Goal: Transaction & Acquisition: Obtain resource

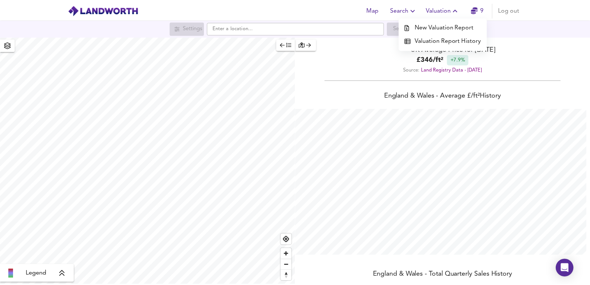
scroll to position [285, 596]
click at [445, 29] on li "New Valuation Report" at bounding box center [447, 26] width 89 height 13
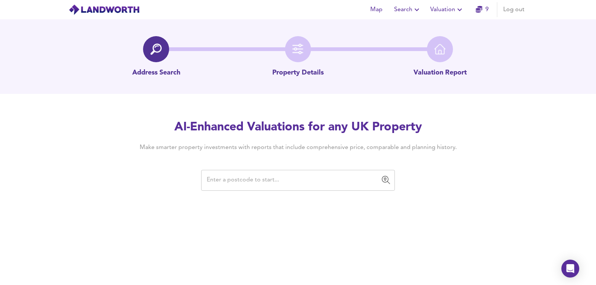
click at [221, 171] on div "​" at bounding box center [298, 180] width 194 height 21
paste input "L4 3SZ"
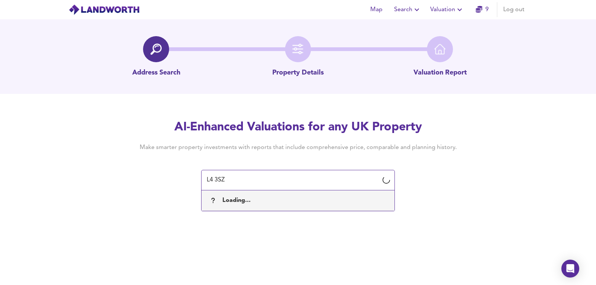
click at [297, 179] on input "L4 3SZ" at bounding box center [292, 180] width 176 height 14
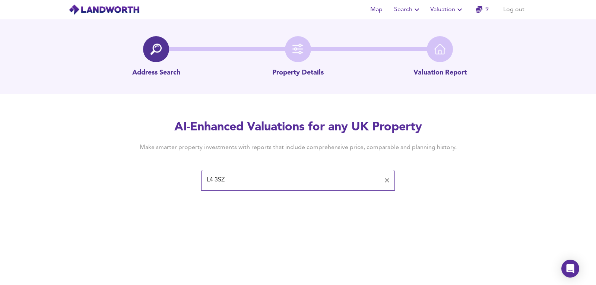
click at [258, 180] on input "L4 3SZ" at bounding box center [292, 180] width 176 height 14
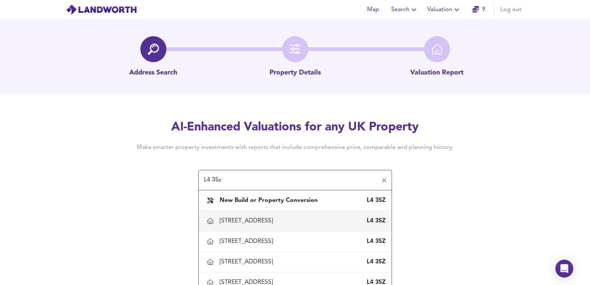
click at [259, 216] on div "[STREET_ADDRESS]" at bounding box center [295, 221] width 181 height 16
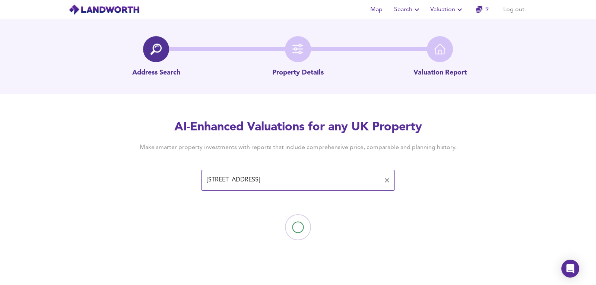
type input "[STREET_ADDRESS]"
drag, startPoint x: 477, startPoint y: 137, endPoint x: 492, endPoint y: 145, distance: 17.5
click at [492, 145] on div "AI-Enhanced Valuations for any UK Property Make smarter property investments wi…" at bounding box center [298, 154] width 596 height 71
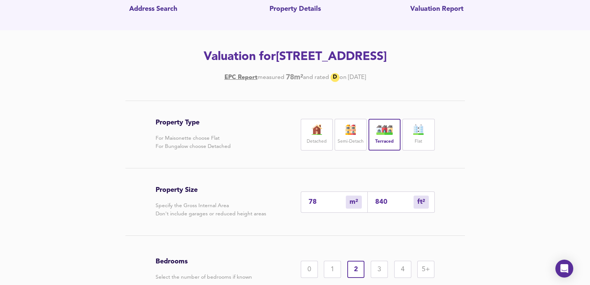
scroll to position [124, 0]
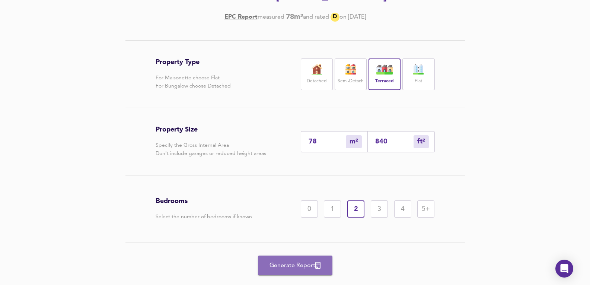
click at [313, 258] on button "Generate Report" at bounding box center [295, 265] width 74 height 20
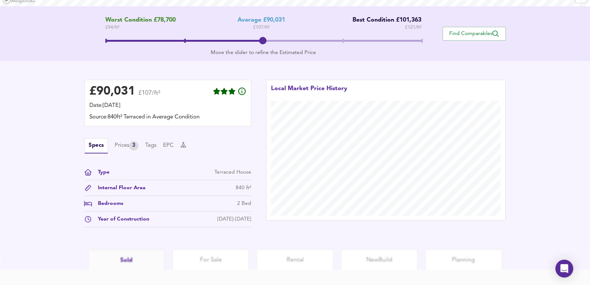
scroll to position [193, 0]
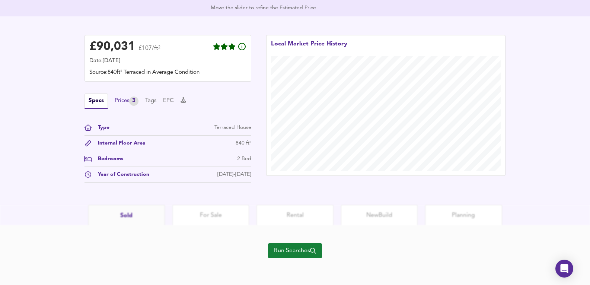
click at [131, 96] on div "Specs Prices 3 Tags EPC" at bounding box center [168, 100] width 167 height 15
click at [123, 104] on div "Prices 3" at bounding box center [127, 100] width 24 height 9
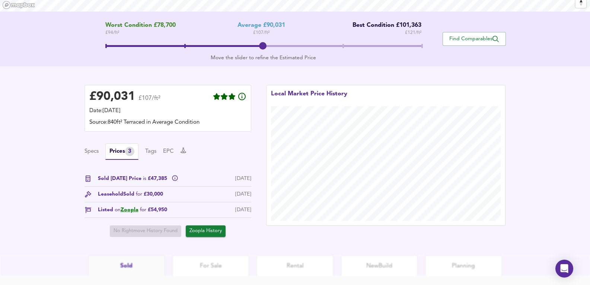
scroll to position [143, 0]
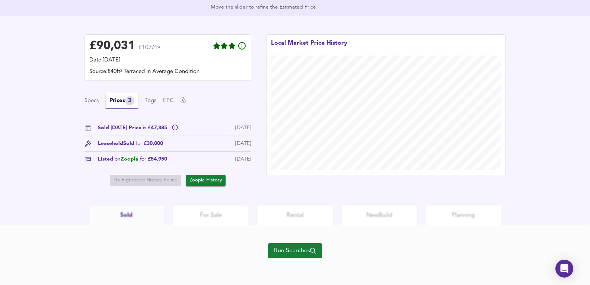
drag, startPoint x: 292, startPoint y: 242, endPoint x: 285, endPoint y: 256, distance: 16.2
click at [292, 242] on div "Run Searches" at bounding box center [295, 255] width 54 height 60
click at [285, 256] on button "Run Searches" at bounding box center [295, 250] width 54 height 15
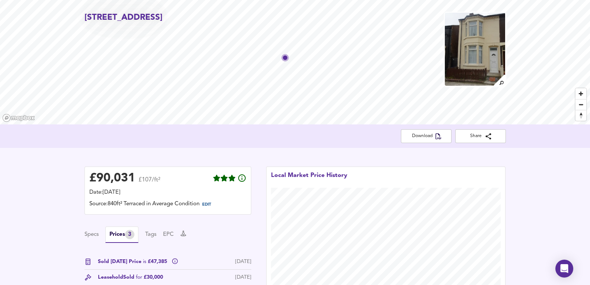
scroll to position [177, 0]
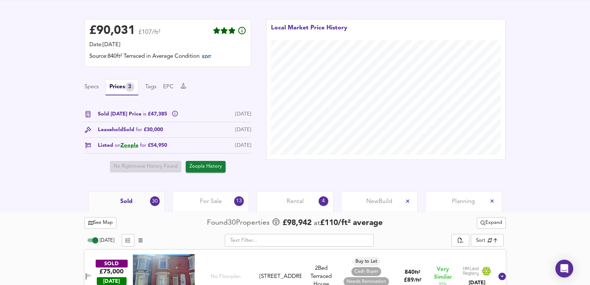
click at [304, 204] on div "Rental 4" at bounding box center [295, 201] width 77 height 20
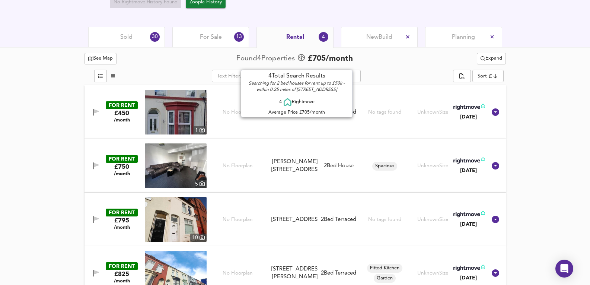
scroll to position [360, 0]
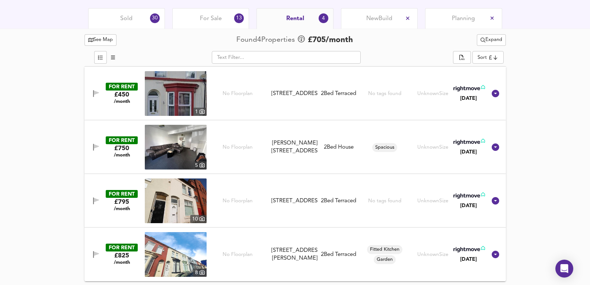
click at [118, 16] on div "Sold 30" at bounding box center [126, 18] width 77 height 20
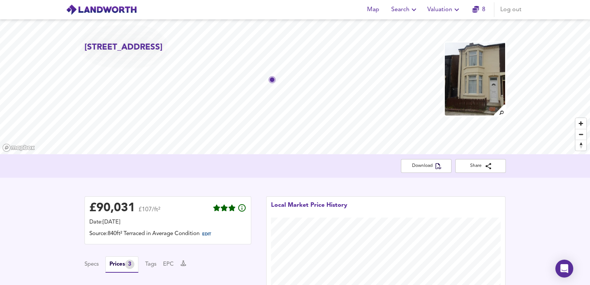
drag, startPoint x: 570, startPoint y: 199, endPoint x: 583, endPoint y: 7, distance: 192.6
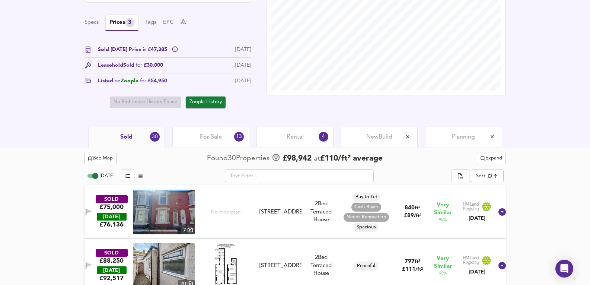
scroll to position [298, 0]
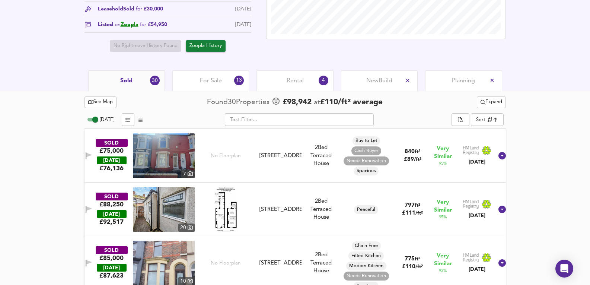
click at [173, 158] on img at bounding box center [164, 155] width 62 height 45
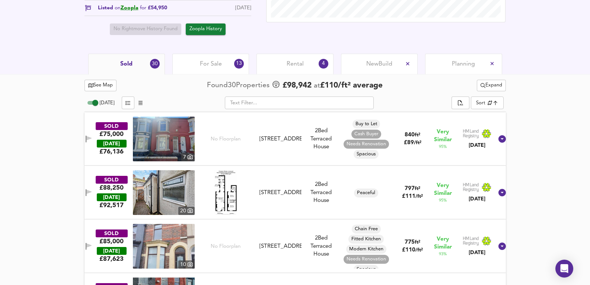
scroll to position [323, 0]
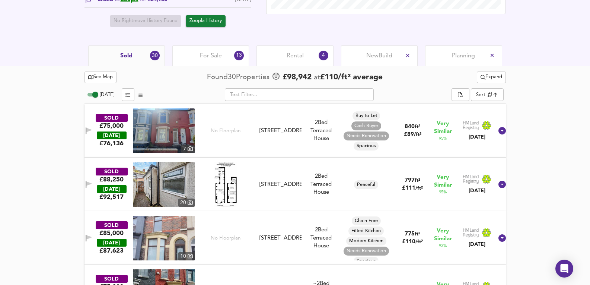
click at [264, 155] on div "SOLD £75,000 [DATE] £ 76,136 7 No Floorplan [STREET_ADDRESS][GEOGRAPHIC_DATA][S…" at bounding box center [296, 131] width 422 height 54
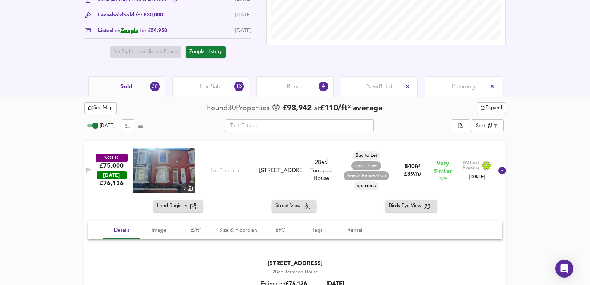
scroll to position [273, 0]
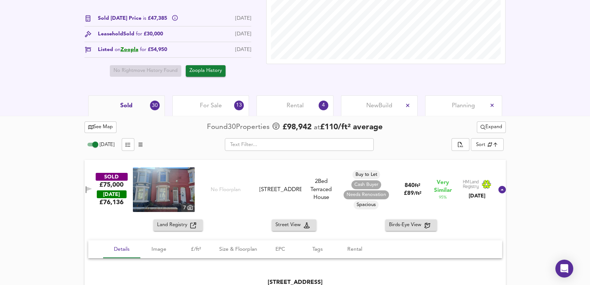
click at [219, 102] on span "For Sale" at bounding box center [211, 106] width 22 height 8
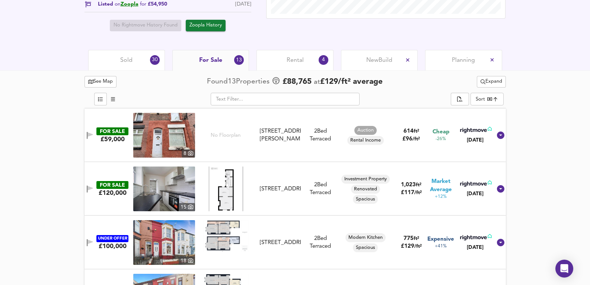
scroll to position [372, 0]
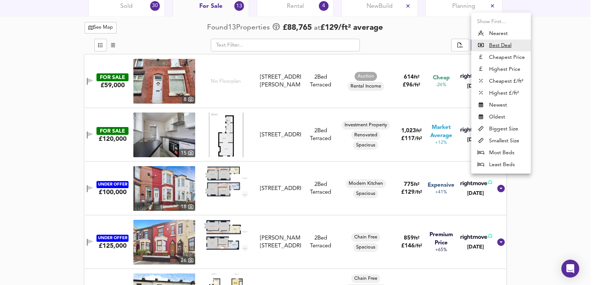
click at [163, 187] on div at bounding box center [298, 142] width 596 height 285
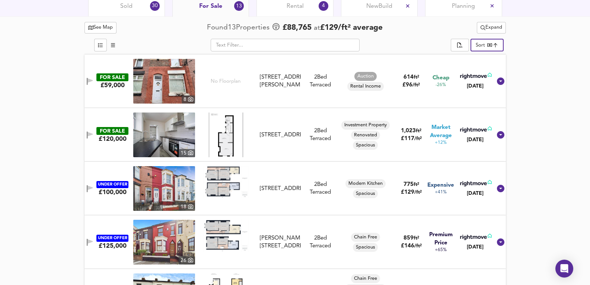
click at [163, 187] on img at bounding box center [164, 188] width 62 height 45
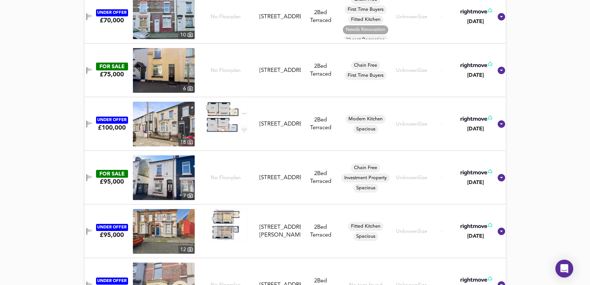
scroll to position [843, 0]
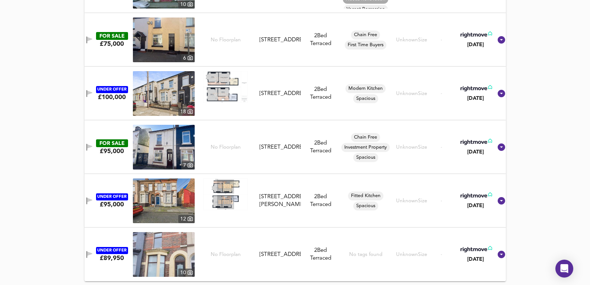
click at [168, 93] on img at bounding box center [164, 93] width 62 height 45
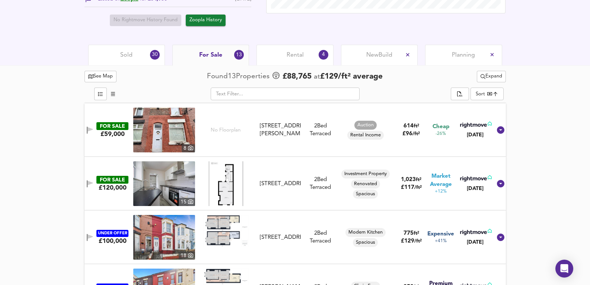
scroll to position [322, 0]
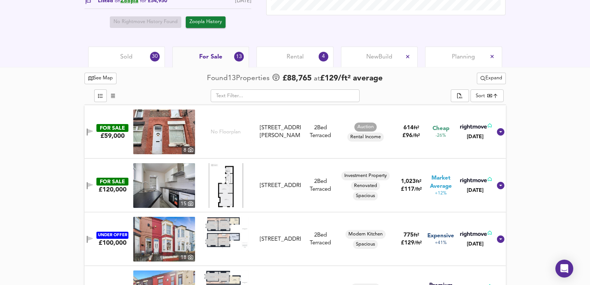
click at [162, 127] on img at bounding box center [164, 131] width 62 height 45
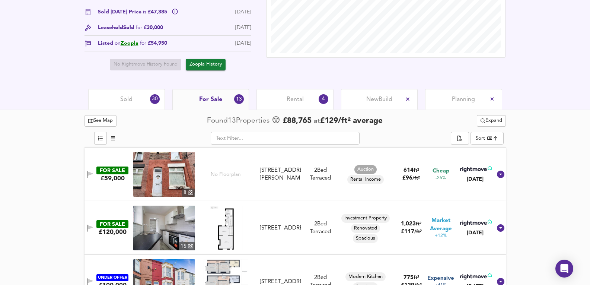
scroll to position [272, 0]
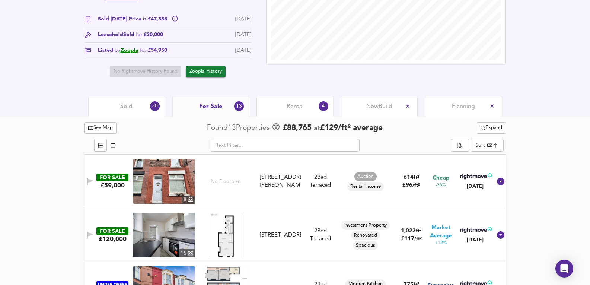
click at [154, 111] on div "30" at bounding box center [155, 106] width 10 height 10
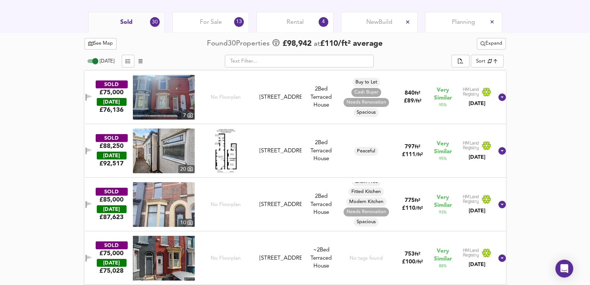
scroll to position [322, 0]
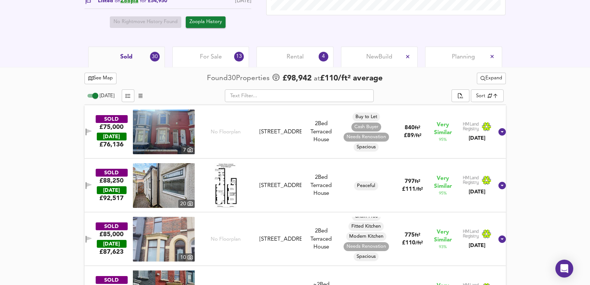
drag, startPoint x: 309, startPoint y: 169, endPoint x: 201, endPoint y: 179, distance: 107.7
click at [310, 169] on div "SOLD £88,250 [DATE] £ 92,517 20 [STREET_ADDRESS][GEOGRAPHIC_DATA][STREET_ADDRES…" at bounding box center [286, 185] width 414 height 45
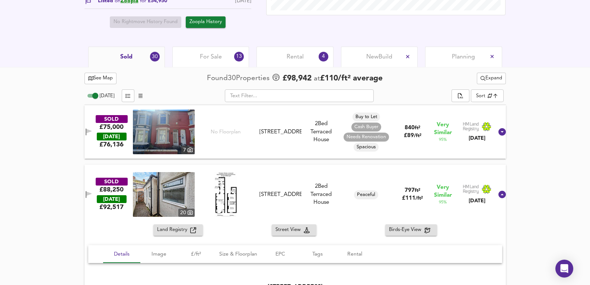
click at [158, 179] on img at bounding box center [164, 194] width 62 height 45
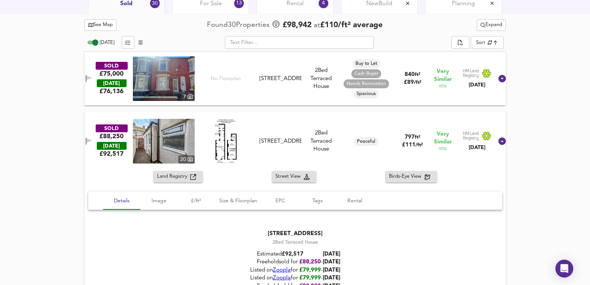
scroll to position [421, 0]
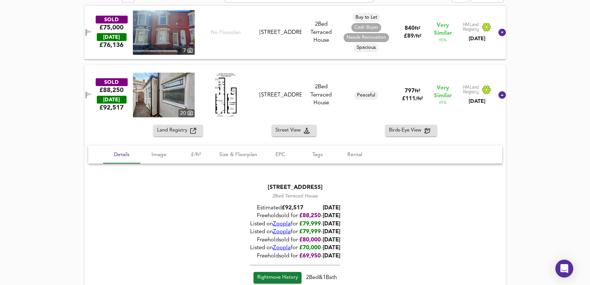
click at [342, 77] on div "Peaceful" at bounding box center [366, 95] width 57 height 45
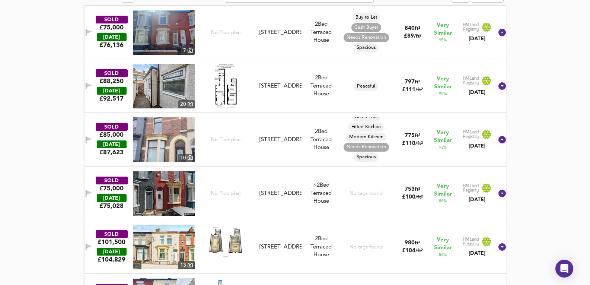
click at [169, 141] on img at bounding box center [164, 139] width 62 height 45
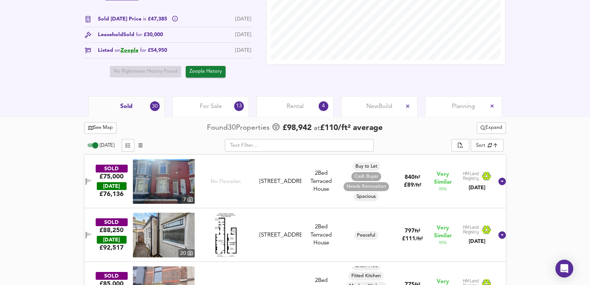
click at [220, 102] on div "For Sale 13" at bounding box center [210, 106] width 77 height 20
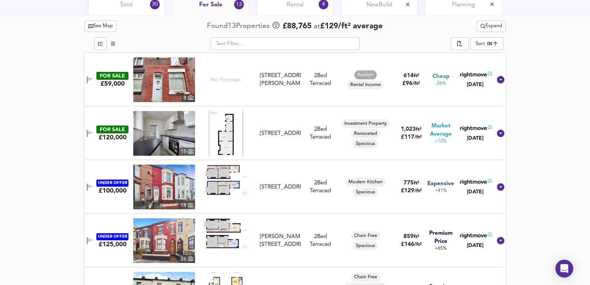
scroll to position [347, 0]
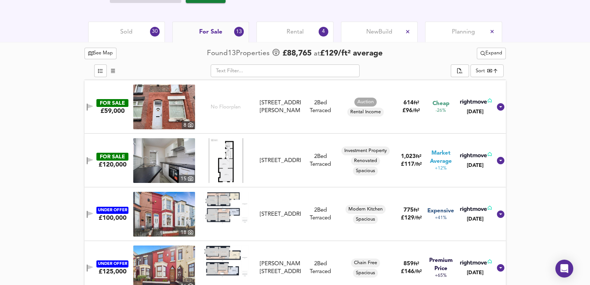
click at [146, 36] on div "Sold 30" at bounding box center [126, 32] width 77 height 20
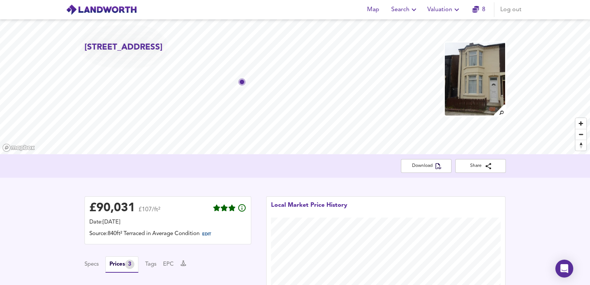
click at [450, 12] on span "Valuation" at bounding box center [445, 9] width 34 height 10
click at [436, 23] on li "New Valuation Report" at bounding box center [444, 26] width 89 height 13
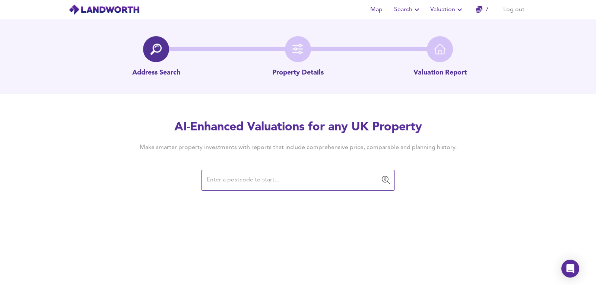
drag, startPoint x: 333, startPoint y: 183, endPoint x: 335, endPoint y: 166, distance: 16.9
click at [333, 183] on input "text" at bounding box center [292, 180] width 176 height 14
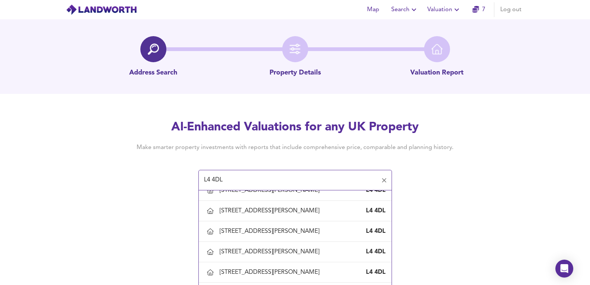
scroll to position [645, 0]
click at [304, 230] on div "[STREET_ADDRESS][PERSON_NAME]" at bounding box center [303, 231] width 166 height 8
type input "[STREET_ADDRESS][PERSON_NAME]"
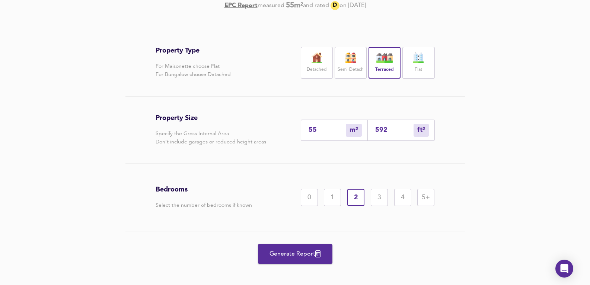
scroll to position [142, 0]
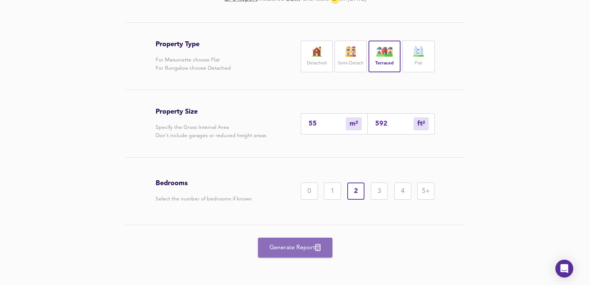
click at [313, 243] on span "Generate Report" at bounding box center [296, 247] width 60 height 10
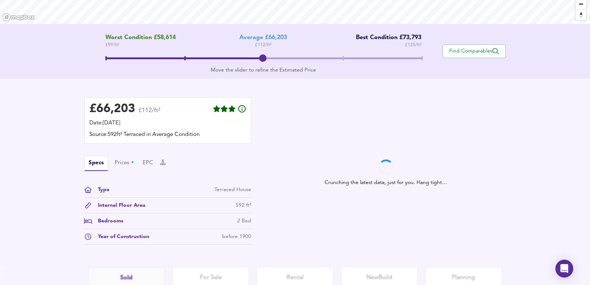
scroll to position [174, 0]
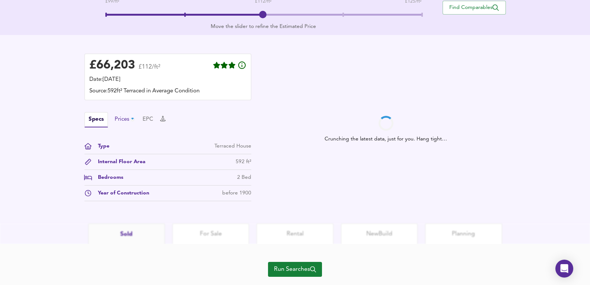
click at [118, 123] on div "Prices" at bounding box center [125, 119] width 21 height 8
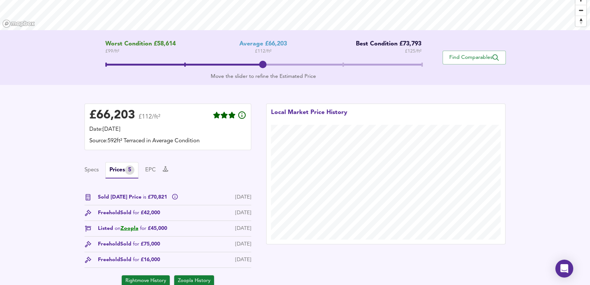
scroll to position [225, 0]
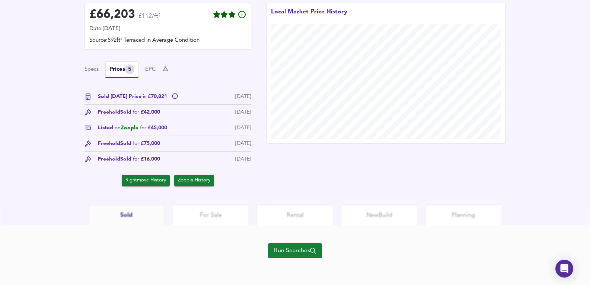
click at [295, 252] on span "Run Searches" at bounding box center [295, 250] width 42 height 10
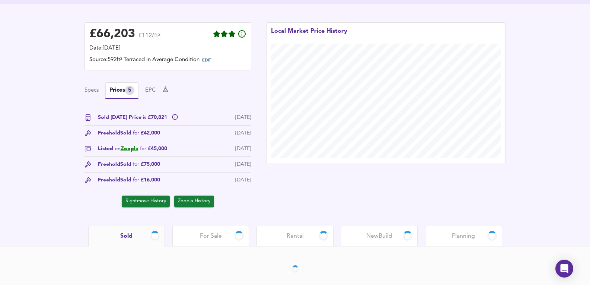
scroll to position [184, 0]
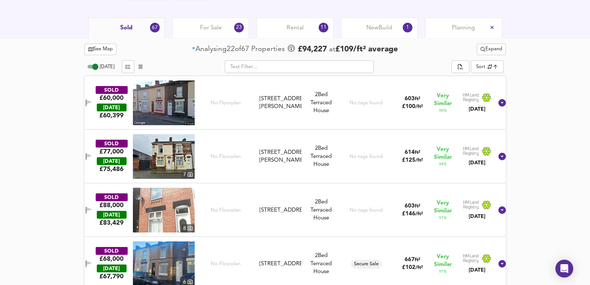
click at [398, 22] on div "New Build 1" at bounding box center [379, 28] width 77 height 20
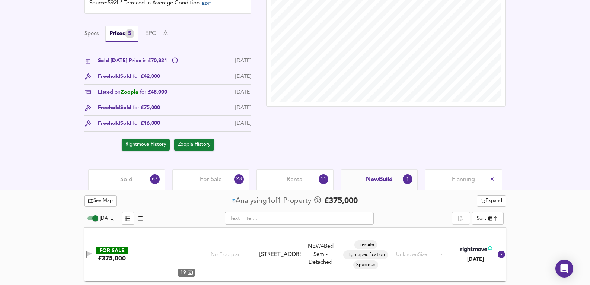
scroll to position [231, 0]
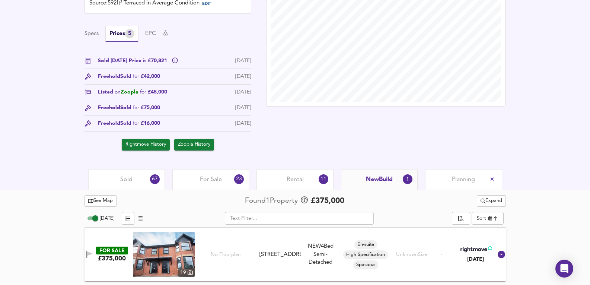
click at [308, 179] on div "Rental 11" at bounding box center [295, 179] width 77 height 20
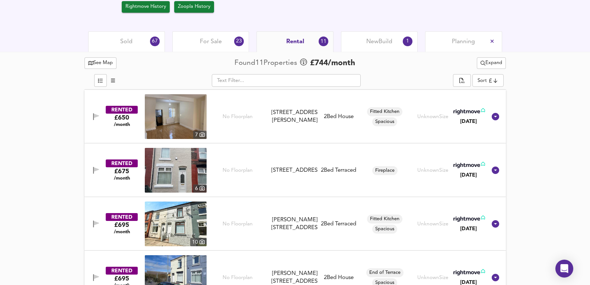
scroll to position [283, 0]
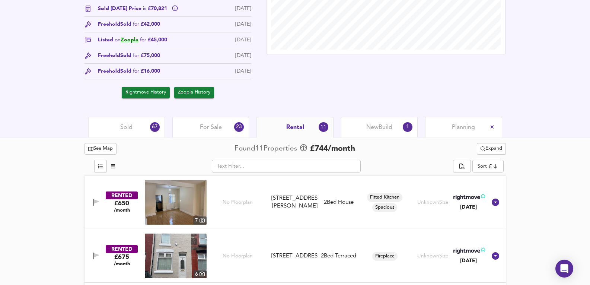
click at [110, 126] on div "Sold 67" at bounding box center [126, 127] width 77 height 20
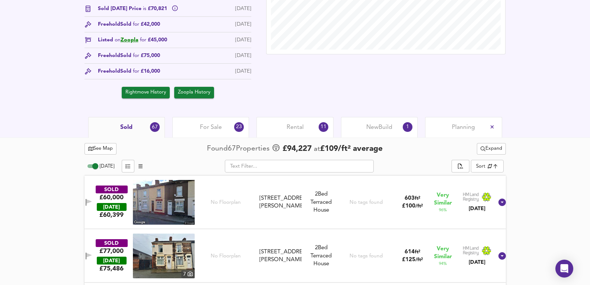
click at [243, 132] on div "For Sale 23" at bounding box center [210, 127] width 77 height 20
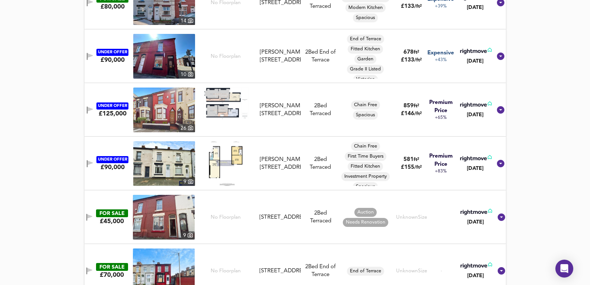
scroll to position [903, 0]
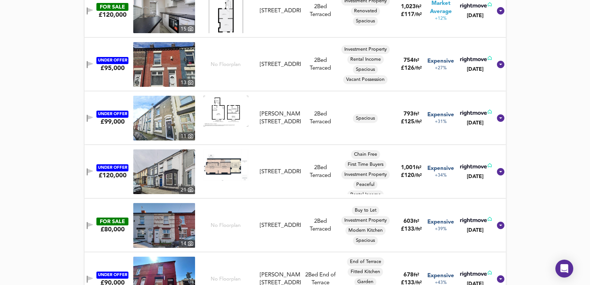
drag, startPoint x: 560, startPoint y: 147, endPoint x: 555, endPoint y: 78, distance: 69.8
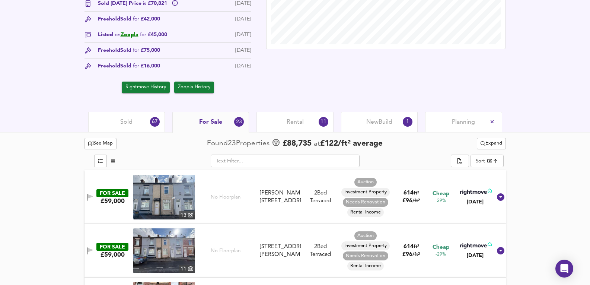
scroll to position [288, 0]
click at [487, 154] on div at bounding box center [296, 152] width 422 height 3
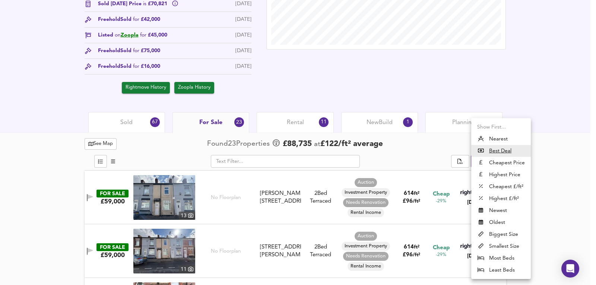
click at [504, 137] on li "Nearest" at bounding box center [501, 139] width 60 height 12
type input "distancetocenter"
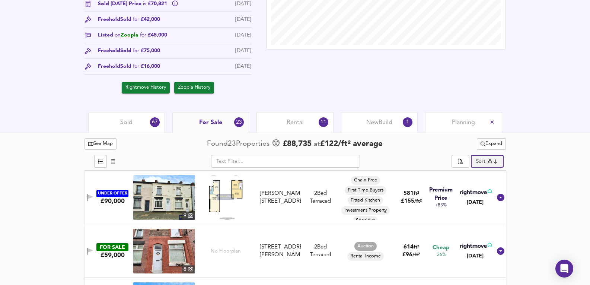
scroll to position [362, 0]
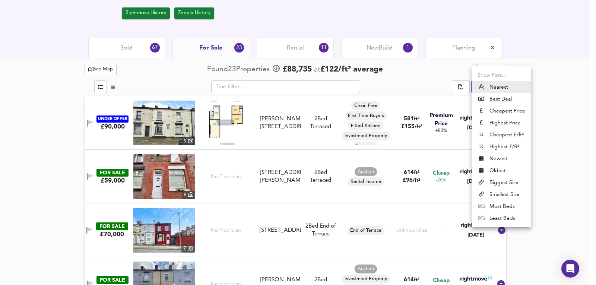
click at [534, 96] on div at bounding box center [298, 142] width 596 height 285
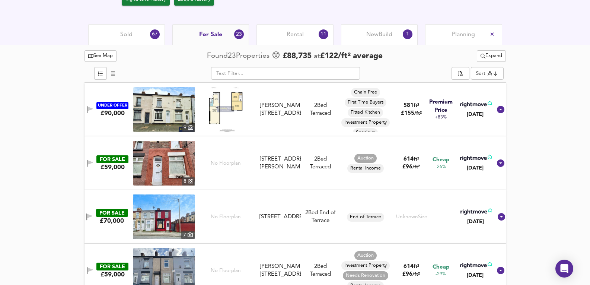
scroll to position [387, 0]
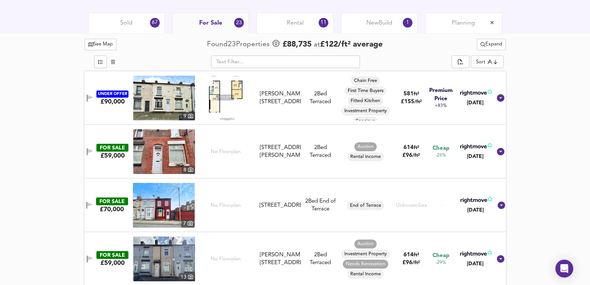
click at [183, 155] on img at bounding box center [164, 151] width 62 height 45
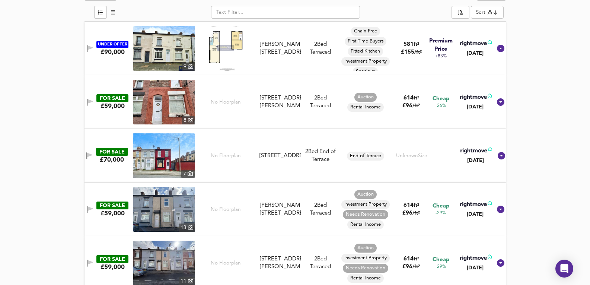
scroll to position [337, 0]
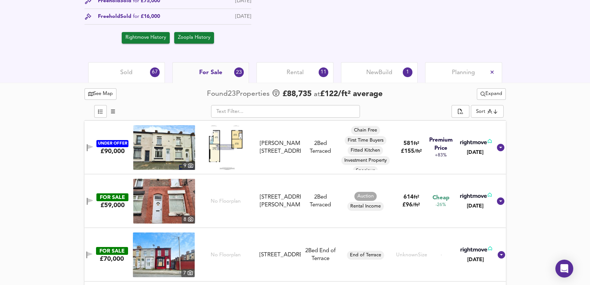
click at [177, 143] on img at bounding box center [164, 147] width 62 height 45
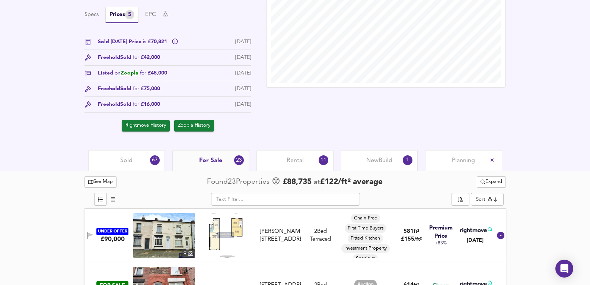
scroll to position [238, 0]
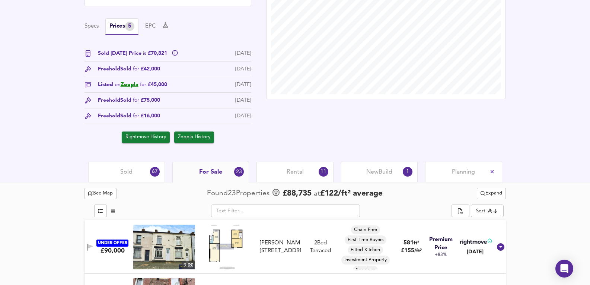
drag, startPoint x: 123, startPoint y: 159, endPoint x: 123, endPoint y: 181, distance: 22.7
click at [123, 159] on div "£ 66,203 £112/ft² Date: [DATE] Source: 592ft² Terraced in Average Condition EDI…" at bounding box center [295, 51] width 590 height 222
click at [123, 182] on div "Sold 67" at bounding box center [126, 172] width 77 height 20
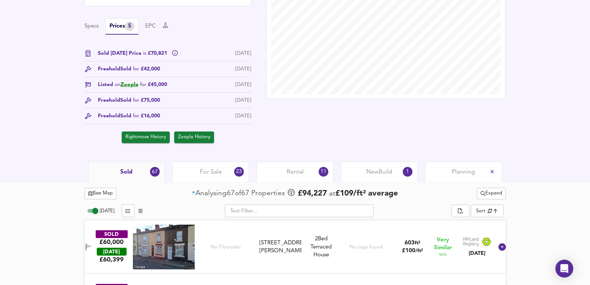
click at [120, 171] on div "Sold 67" at bounding box center [126, 172] width 77 height 21
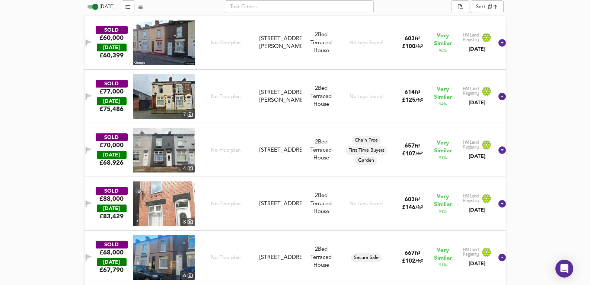
scroll to position [436, 0]
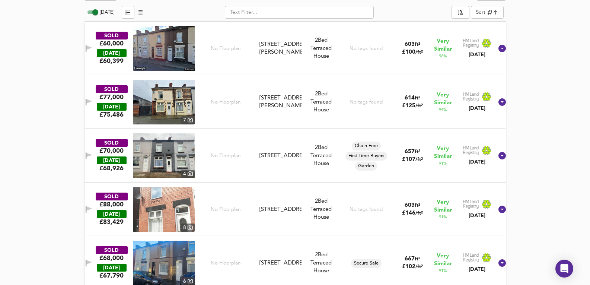
click at [159, 51] on img at bounding box center [164, 48] width 62 height 45
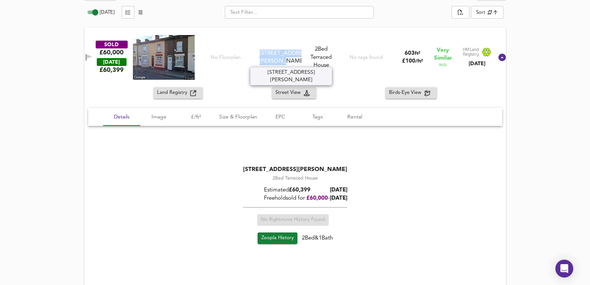
drag, startPoint x: 270, startPoint y: 53, endPoint x: 302, endPoint y: 65, distance: 34.4
click at [302, 65] on div "[STREET_ADDRESS][PERSON_NAME]" at bounding box center [281, 58] width 48 height 16
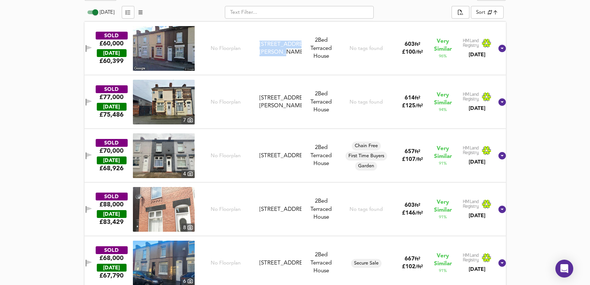
copy div "[STREET_ADDRESS][PERSON_NAME]"
drag, startPoint x: 277, startPoint y: 118, endPoint x: 202, endPoint y: 98, distance: 78.2
click at [277, 118] on div "SOLD £77,000 [DATE] £ 75,486 7 No Floorplan [STREET_ADDRESS][GEOGRAPHIC_DATA][P…" at bounding box center [286, 102] width 414 height 45
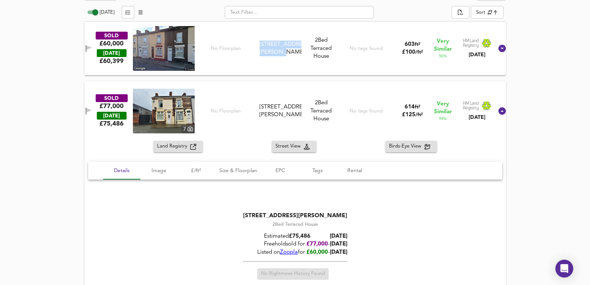
click at [181, 111] on img at bounding box center [164, 111] width 62 height 45
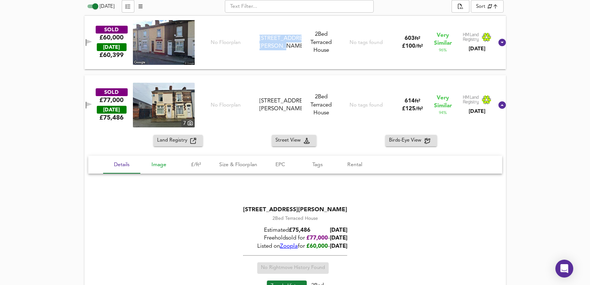
scroll to position [461, 0]
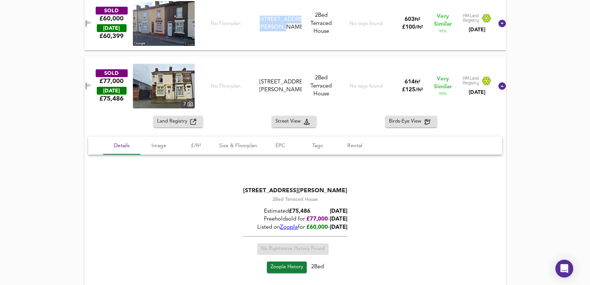
click at [194, 101] on div "7" at bounding box center [187, 104] width 13 height 8
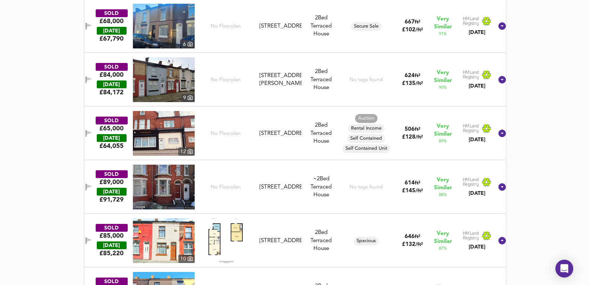
scroll to position [883, 0]
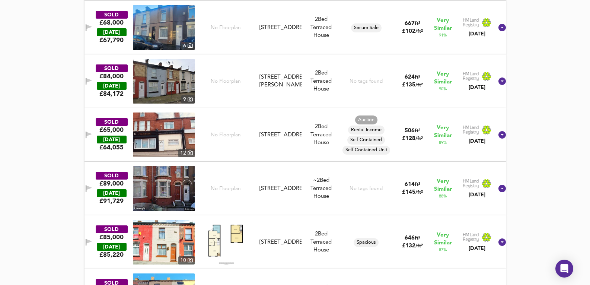
click at [183, 78] on img at bounding box center [164, 81] width 62 height 45
drag, startPoint x: 271, startPoint y: 98, endPoint x: 420, endPoint y: 199, distance: 180.1
click at [271, 98] on div "SOLD £84,000 [DATE] £ 84,172 9 No Floorplan [STREET_ADDRESS][PERSON_NAME] [STRE…" at bounding box center [286, 81] width 414 height 45
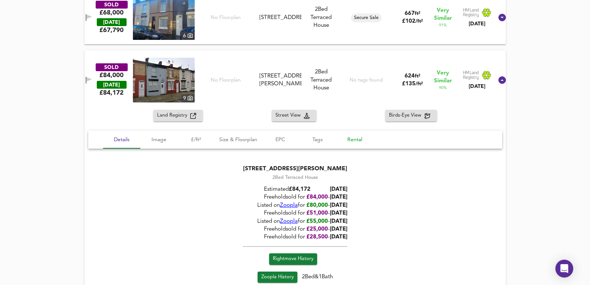
scroll to position [894, 0]
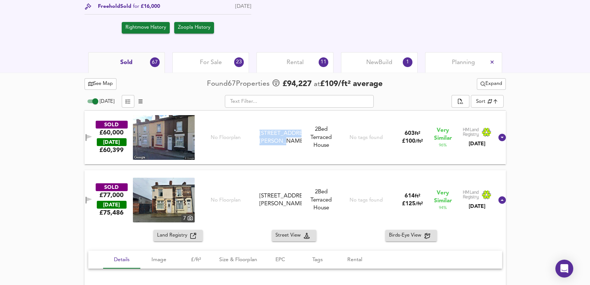
click at [232, 56] on div "For Sale 23" at bounding box center [210, 62] width 77 height 20
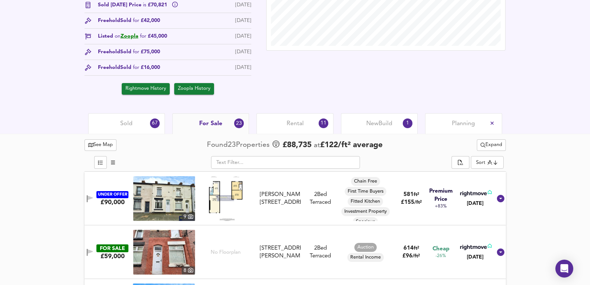
scroll to position [372, 0]
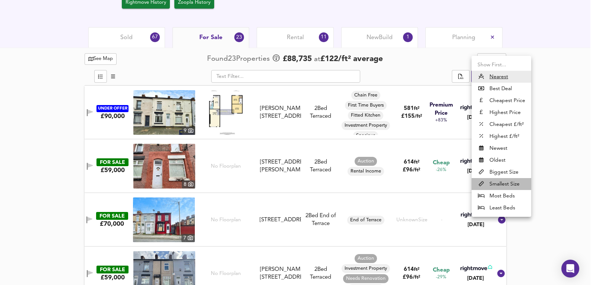
click at [516, 182] on li "Smallest Size" at bounding box center [501, 184] width 60 height 12
type input "smallest"
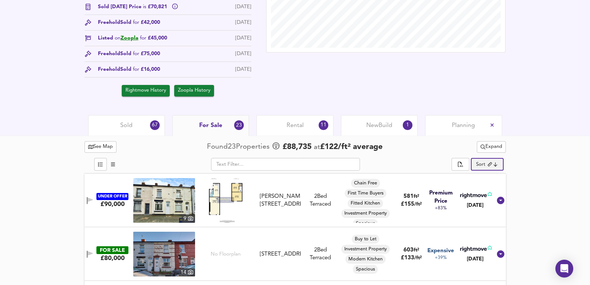
scroll to position [174, 0]
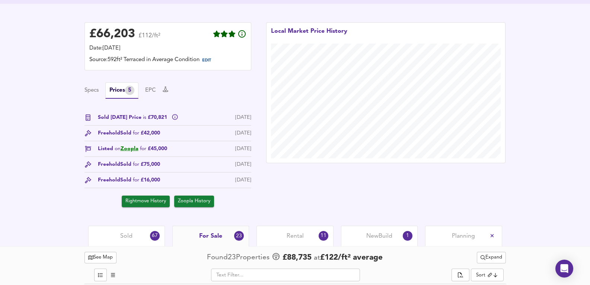
drag, startPoint x: 144, startPoint y: 164, endPoint x: 171, endPoint y: 167, distance: 27.0
click at [171, 167] on div "Freehold Sold for £75,000 [DATE]" at bounding box center [168, 167] width 167 height 12
drag, startPoint x: 207, startPoint y: 167, endPoint x: 244, endPoint y: 167, distance: 37.6
click at [244, 167] on div "Freehold Sold for £75,000 [DATE]" at bounding box center [168, 167] width 167 height 12
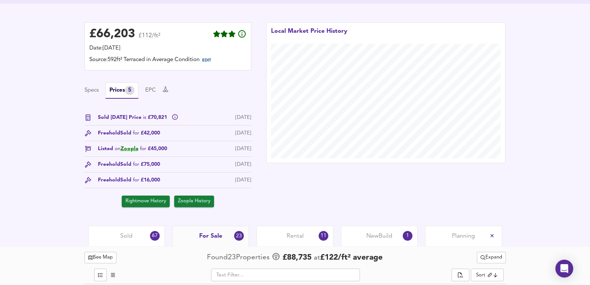
click at [244, 167] on div "[DATE]" at bounding box center [243, 165] width 16 height 8
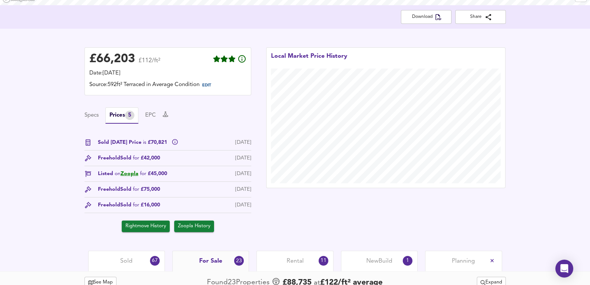
scroll to position [0, 0]
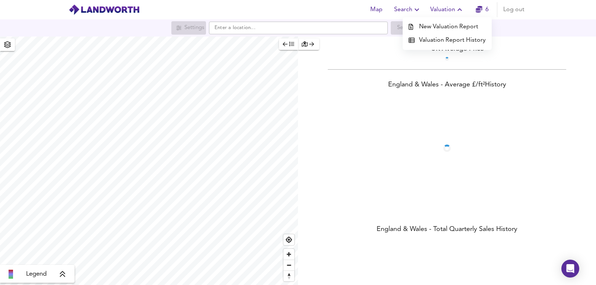
click at [430, 28] on li "New Valuation Report" at bounding box center [447, 26] width 89 height 13
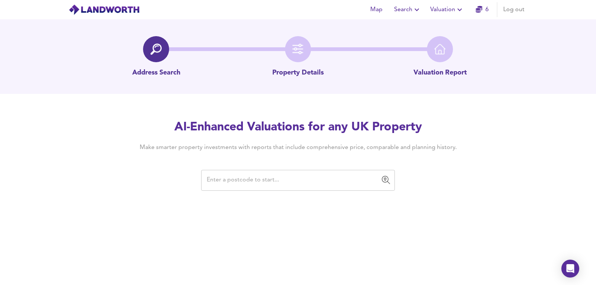
click at [245, 184] on input "text" at bounding box center [292, 180] width 176 height 14
paste input "L36 0TY"
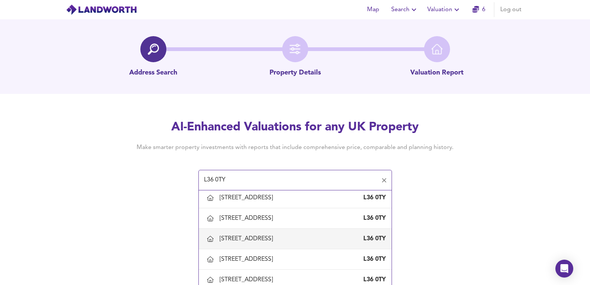
scroll to position [298, 0]
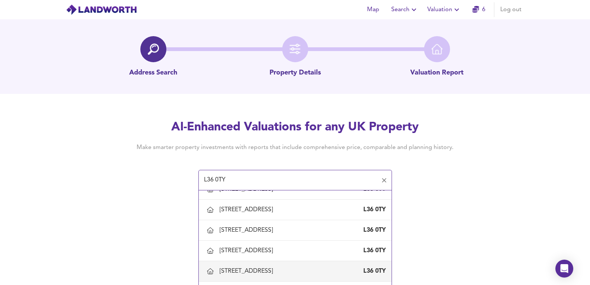
click at [250, 274] on div "81 Kipling Avenue, Huyton, Knowsley" at bounding box center [248, 271] width 56 height 8
type input "81 Kipling Avenue, Huyton, Knowsley"
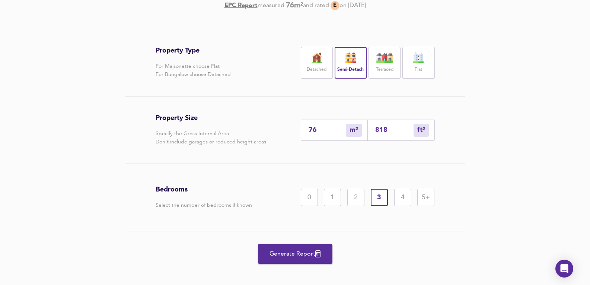
scroll to position [142, 0]
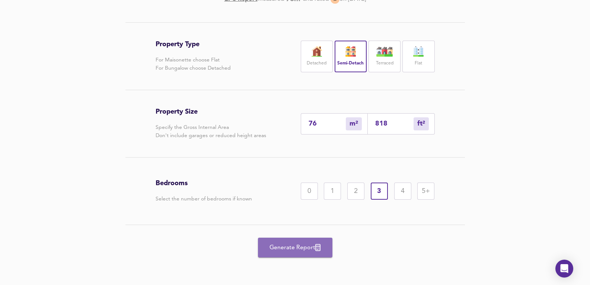
click at [293, 252] on span "Generate Report" at bounding box center [296, 247] width 60 height 10
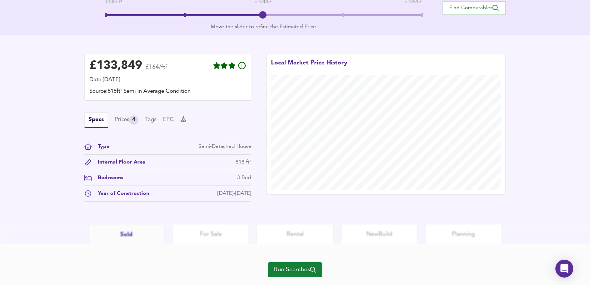
scroll to position [193, 0]
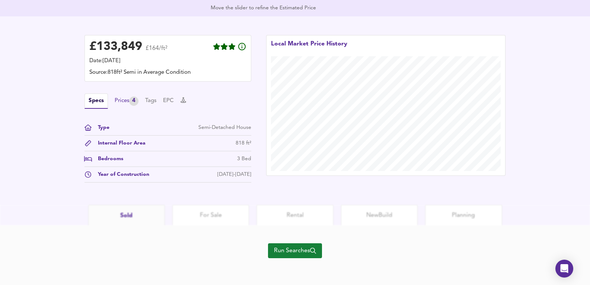
click at [117, 99] on div "Prices 4" at bounding box center [127, 100] width 24 height 9
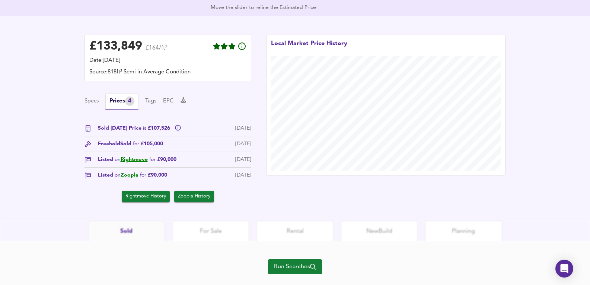
click at [300, 264] on span "Run Searches" at bounding box center [295, 266] width 42 height 10
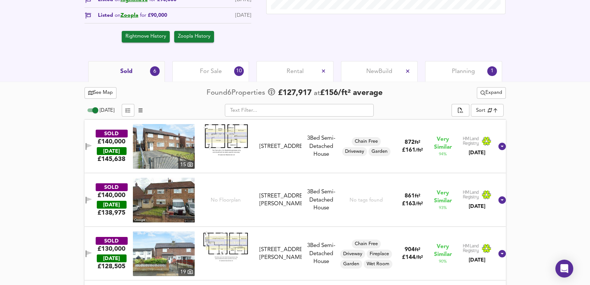
click at [470, 69] on span "Planning" at bounding box center [463, 71] width 23 height 8
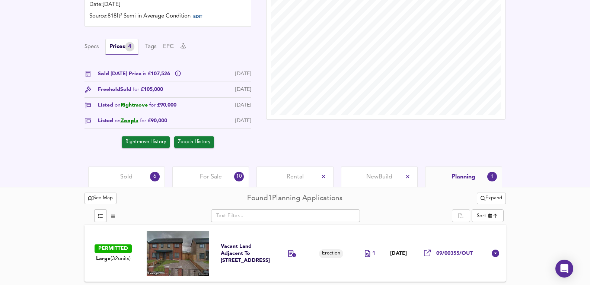
scroll to position [218, 0]
click at [212, 185] on div "For Sale 10" at bounding box center [210, 176] width 77 height 20
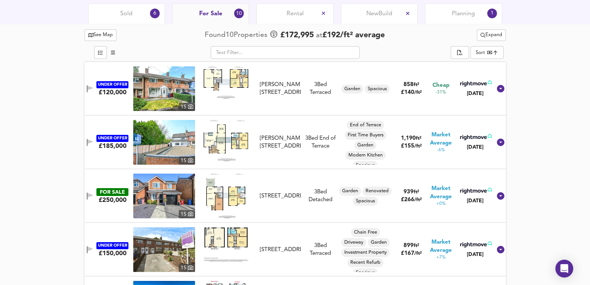
scroll to position [392, 0]
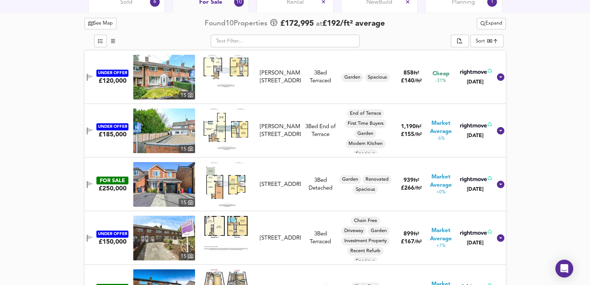
click at [177, 78] on img at bounding box center [164, 77] width 62 height 45
click at [149, 74] on img at bounding box center [164, 77] width 62 height 45
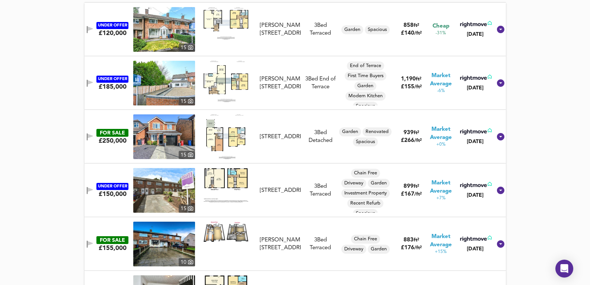
scroll to position [467, 0]
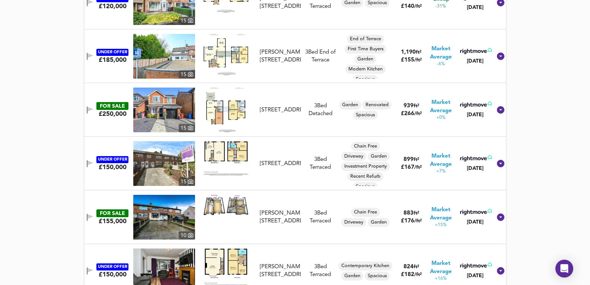
click at [161, 167] on img at bounding box center [164, 163] width 62 height 45
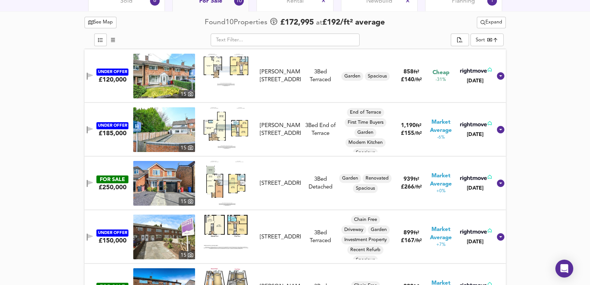
scroll to position [392, 0]
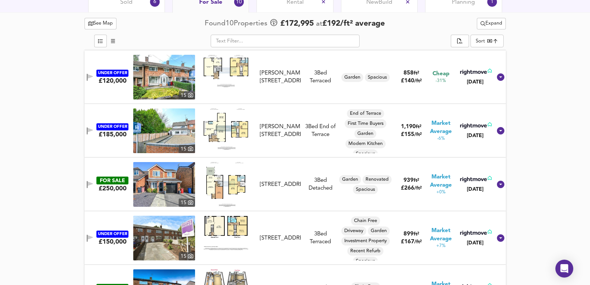
click at [175, 138] on img at bounding box center [164, 130] width 62 height 45
click at [184, 129] on img at bounding box center [164, 130] width 62 height 45
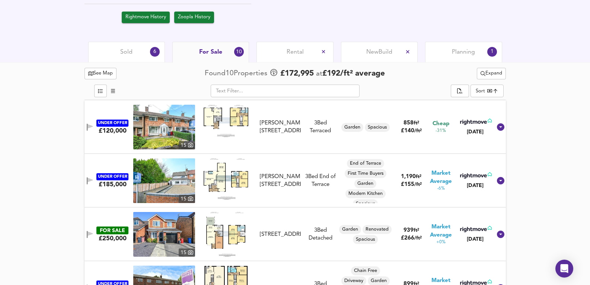
drag, startPoint x: 128, startPoint y: 52, endPoint x: 144, endPoint y: 63, distance: 19.9
click at [128, 52] on span "Sold" at bounding box center [126, 52] width 12 height 8
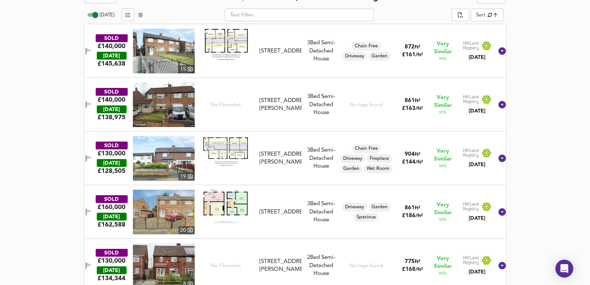
scroll to position [417, 0]
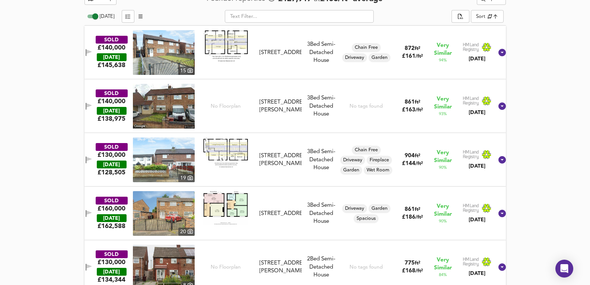
click at [169, 54] on img at bounding box center [164, 52] width 62 height 45
drag, startPoint x: 171, startPoint y: 102, endPoint x: 255, endPoint y: 46, distance: 100.9
click at [171, 102] on img at bounding box center [164, 106] width 62 height 45
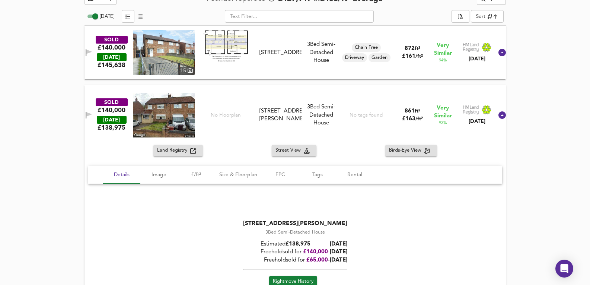
click at [173, 112] on img at bounding box center [164, 115] width 62 height 45
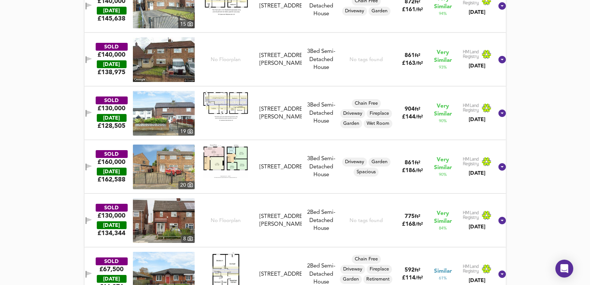
scroll to position [483, 0]
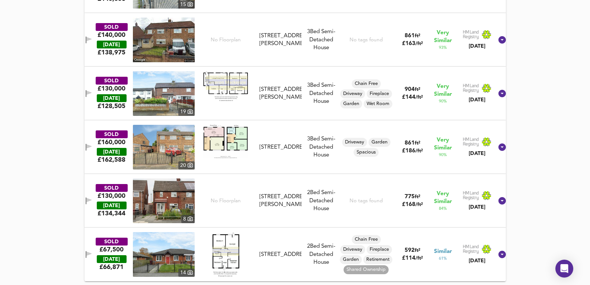
click at [176, 144] on img at bounding box center [164, 147] width 62 height 45
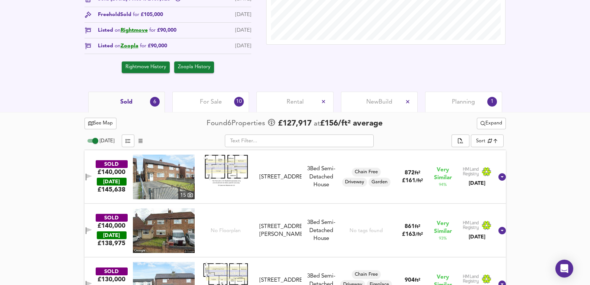
scroll to position [397, 0]
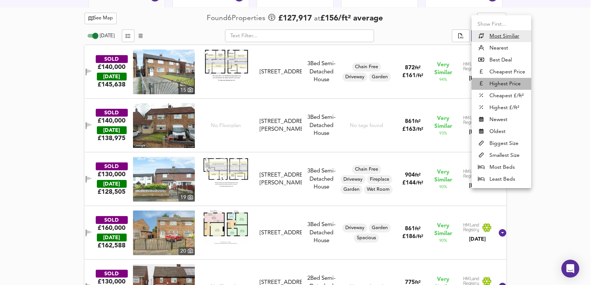
click at [494, 87] on li "Highest Price" at bounding box center [501, 84] width 60 height 12
type input "expensive"
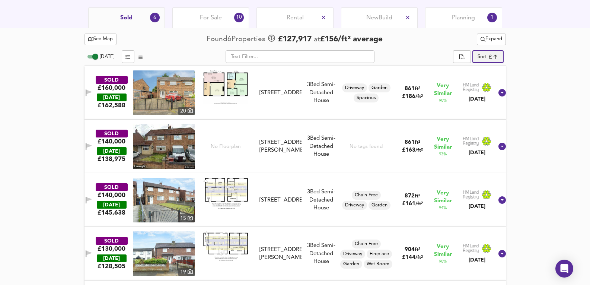
scroll to position [347, 0]
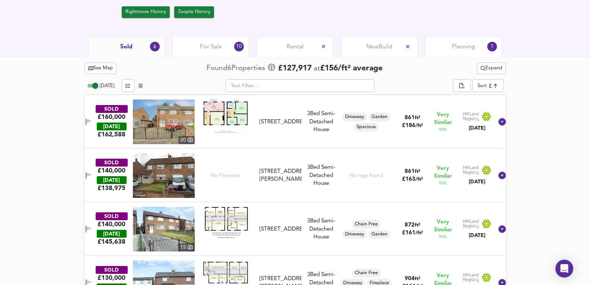
click at [195, 40] on div "For Sale 10" at bounding box center [210, 46] width 77 height 20
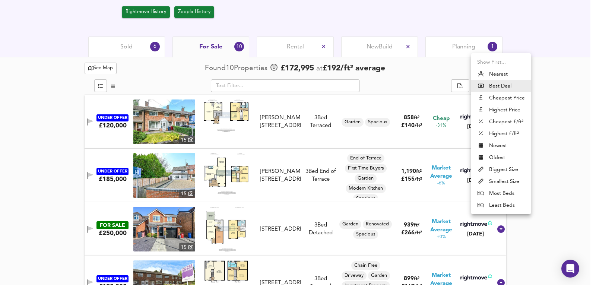
click at [512, 111] on li "Highest Price" at bounding box center [501, 110] width 60 height 12
type input "expensive"
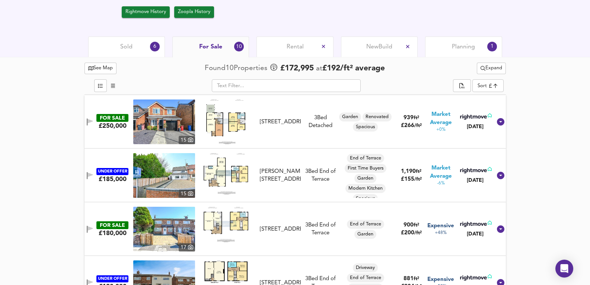
click at [162, 105] on img at bounding box center [164, 121] width 62 height 45
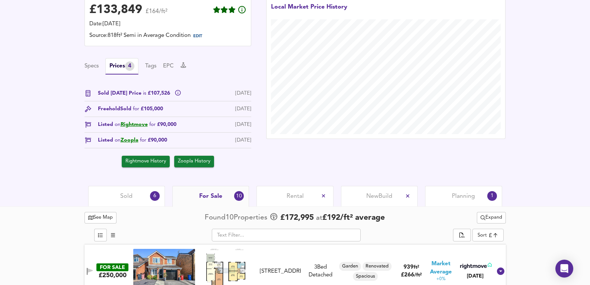
scroll to position [74, 0]
